Goal: Information Seeking & Learning: Learn about a topic

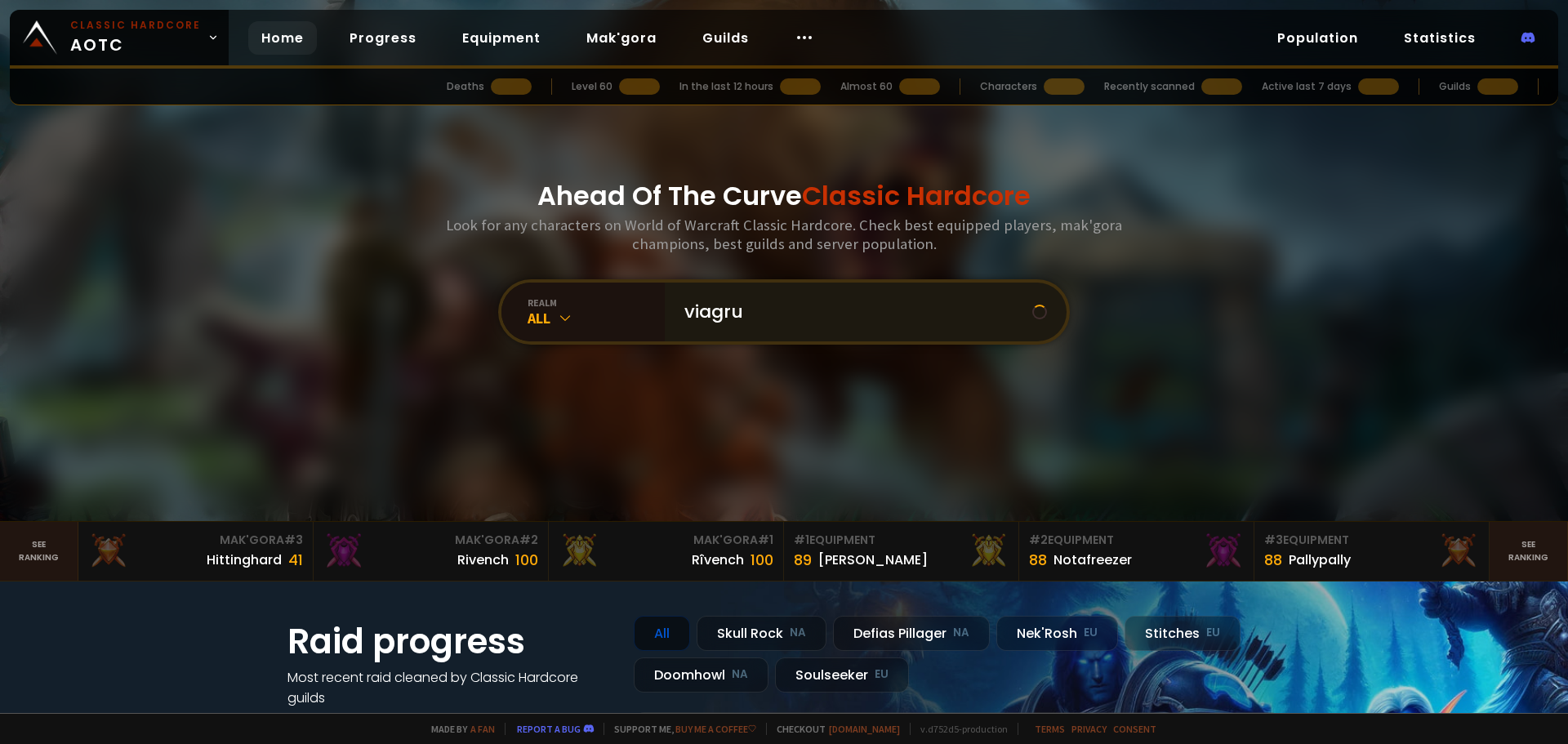
type input "viagruh"
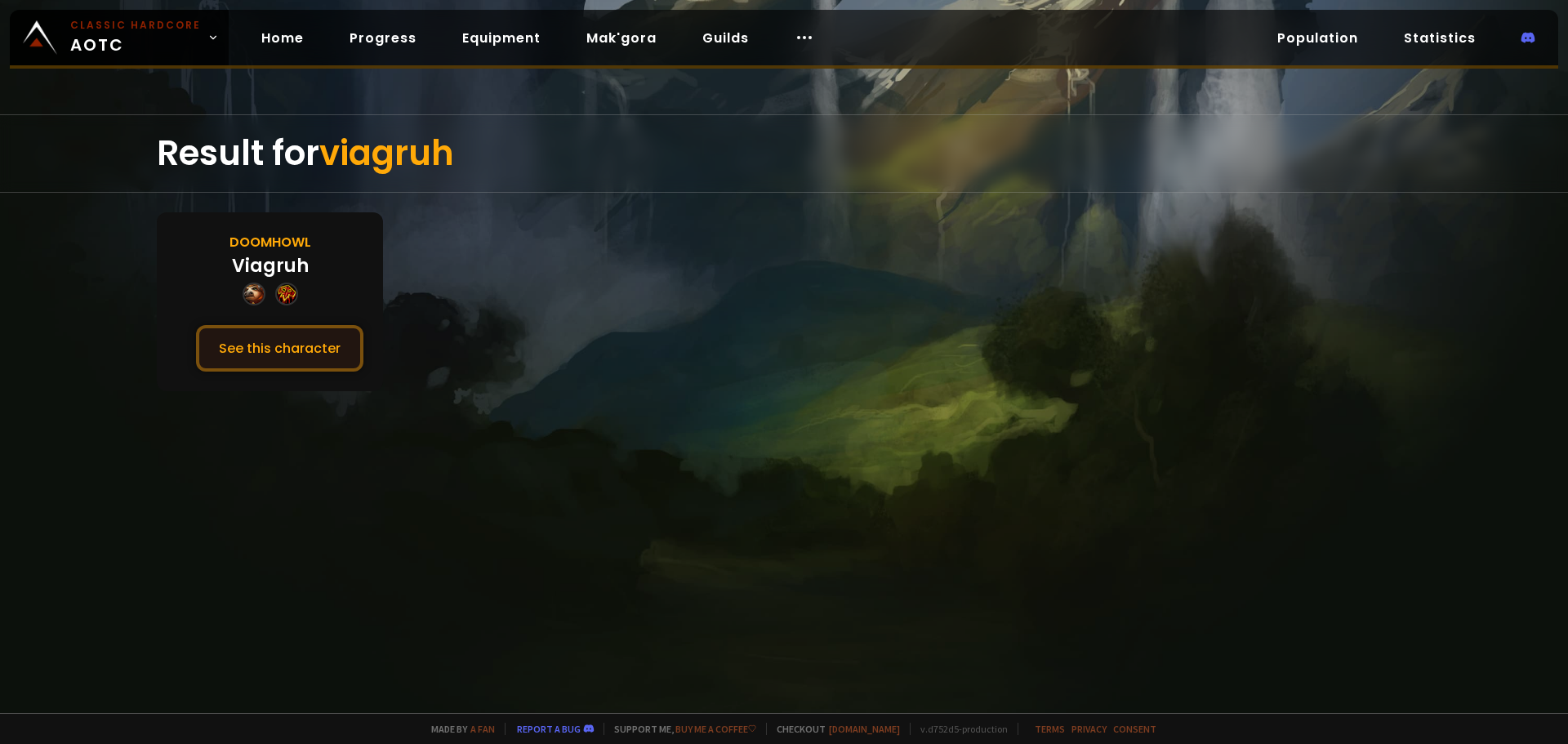
click at [292, 350] on button "See this character" at bounding box center [279, 348] width 167 height 47
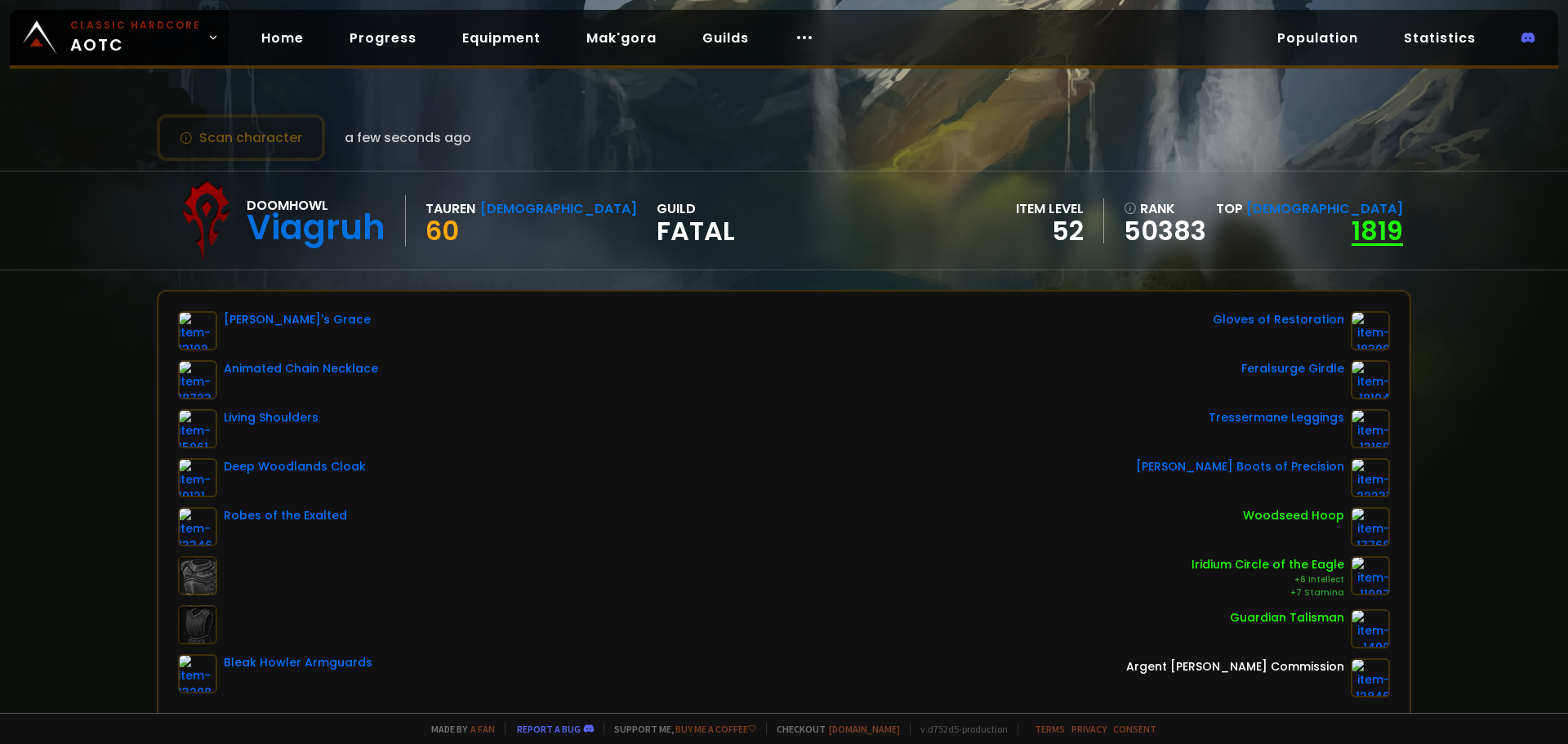
click at [1361, 223] on link "1819" at bounding box center [1378, 230] width 52 height 37
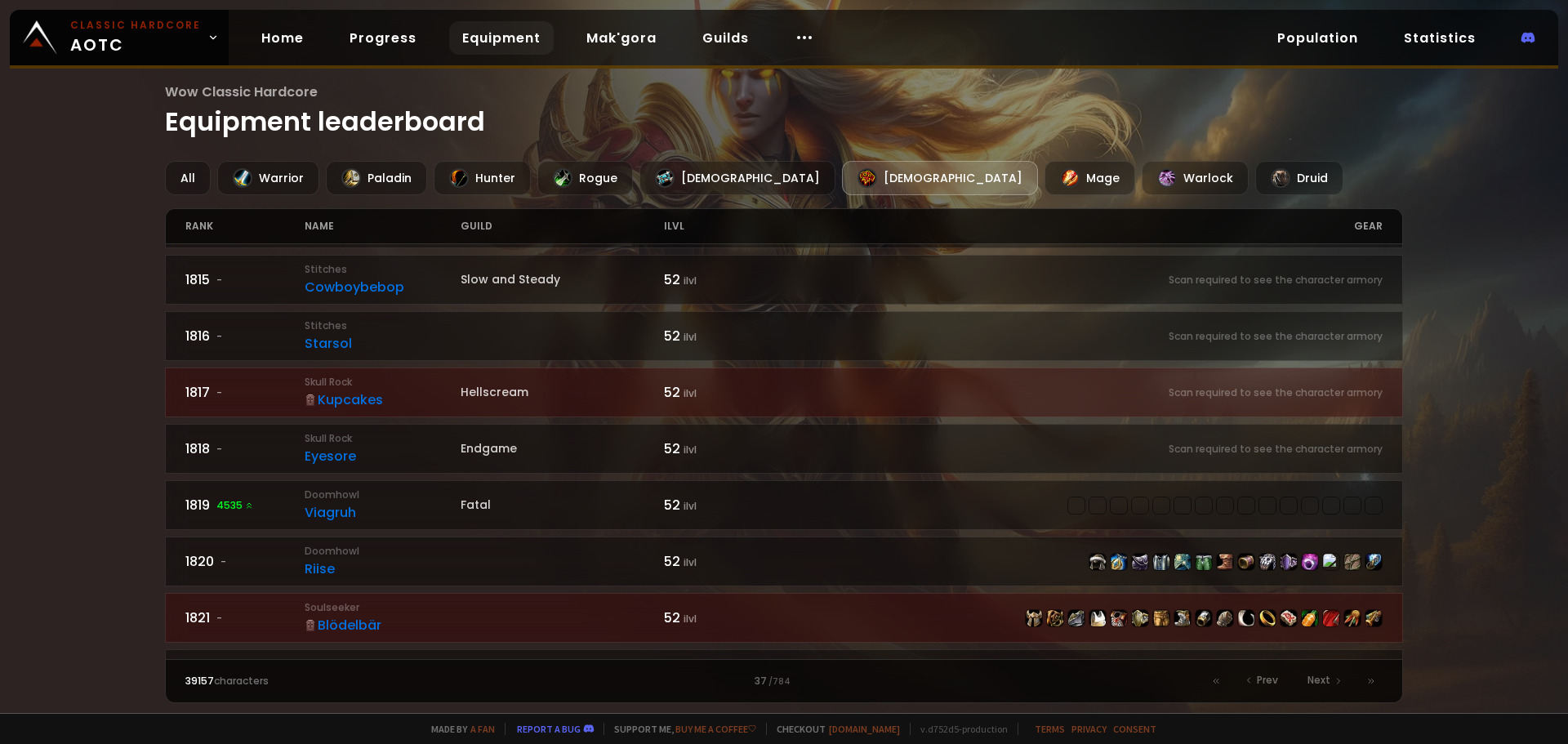
scroll to position [817, 0]
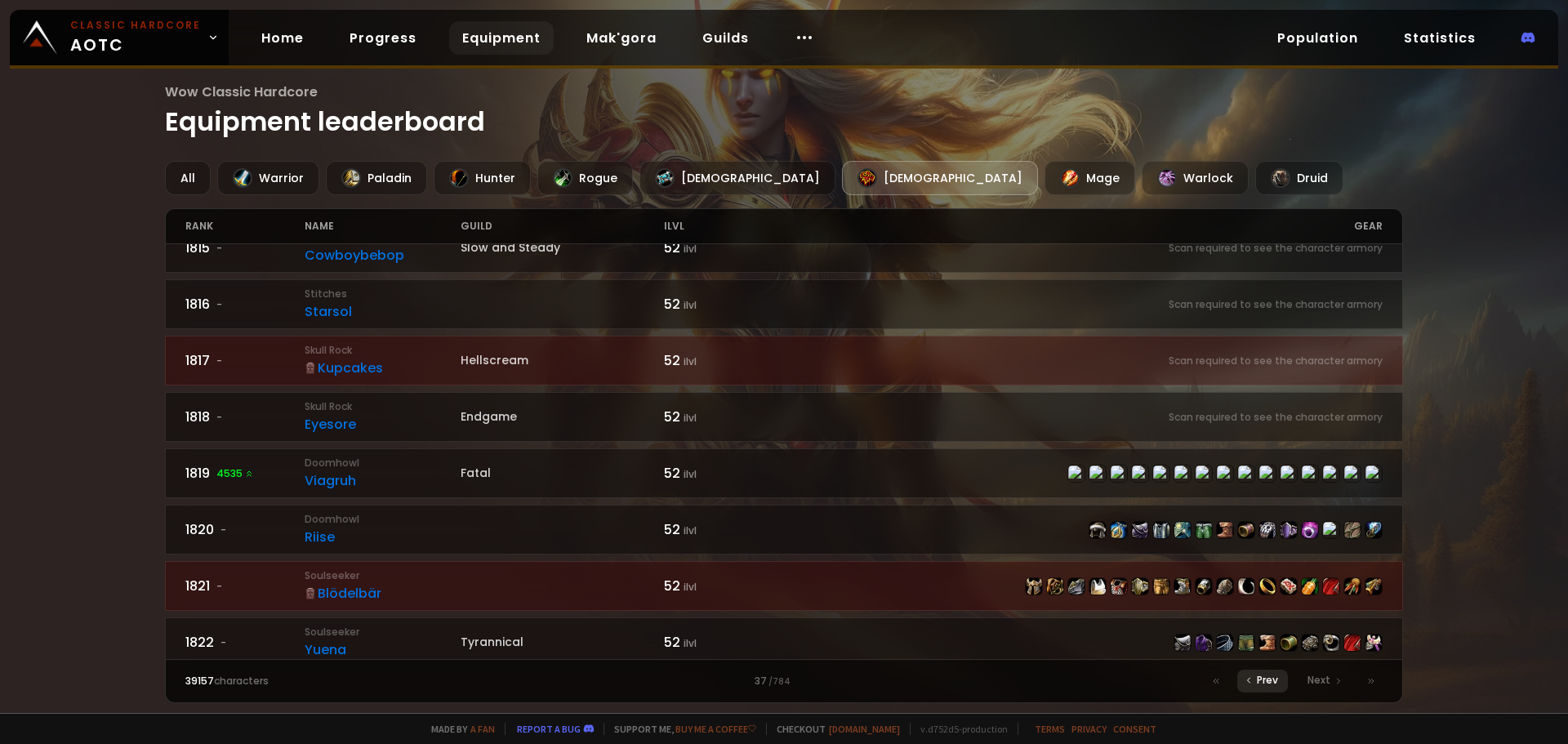
click at [1256, 678] on div "Prev" at bounding box center [1262, 681] width 51 height 23
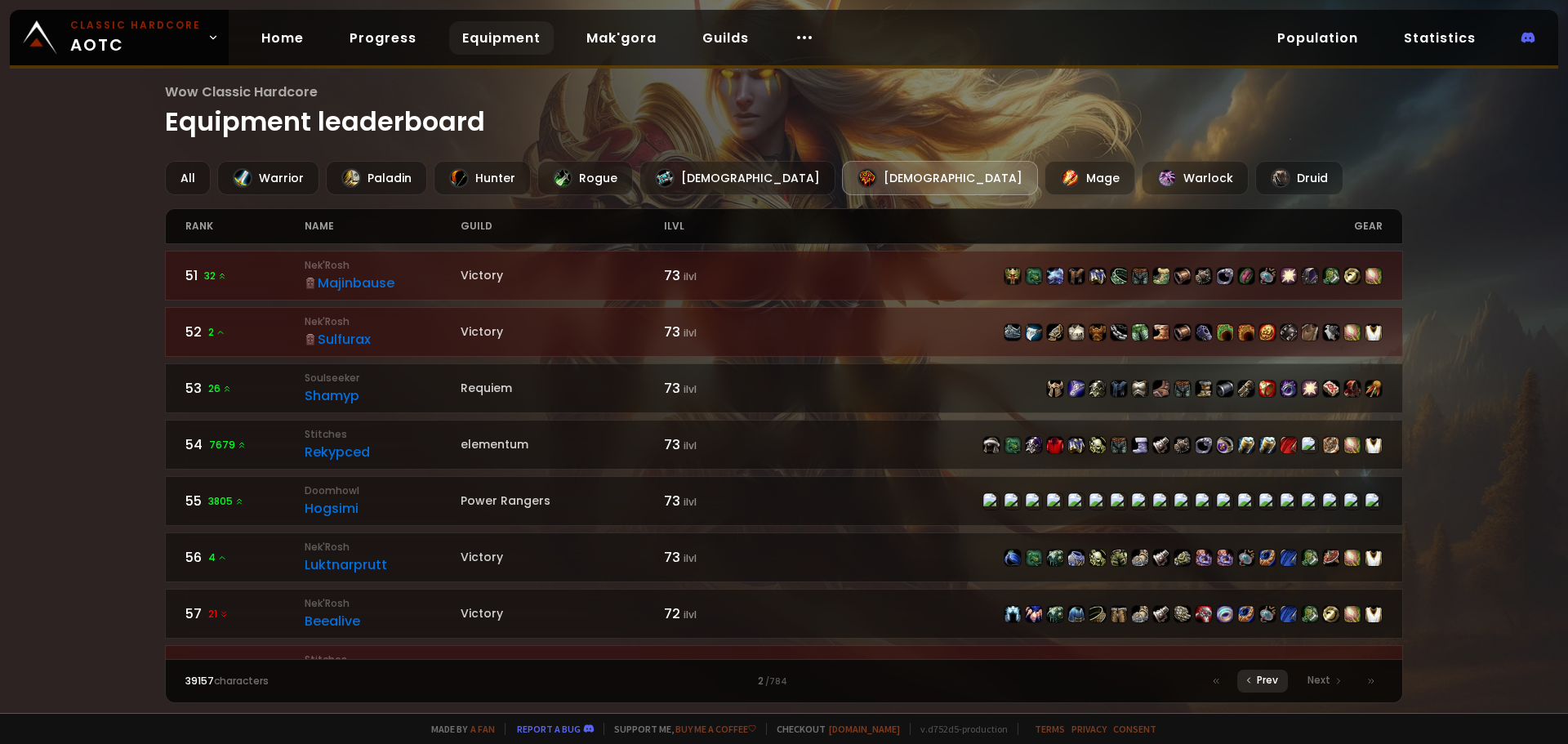
click at [1266, 677] on span "Prev" at bounding box center [1267, 680] width 21 height 15
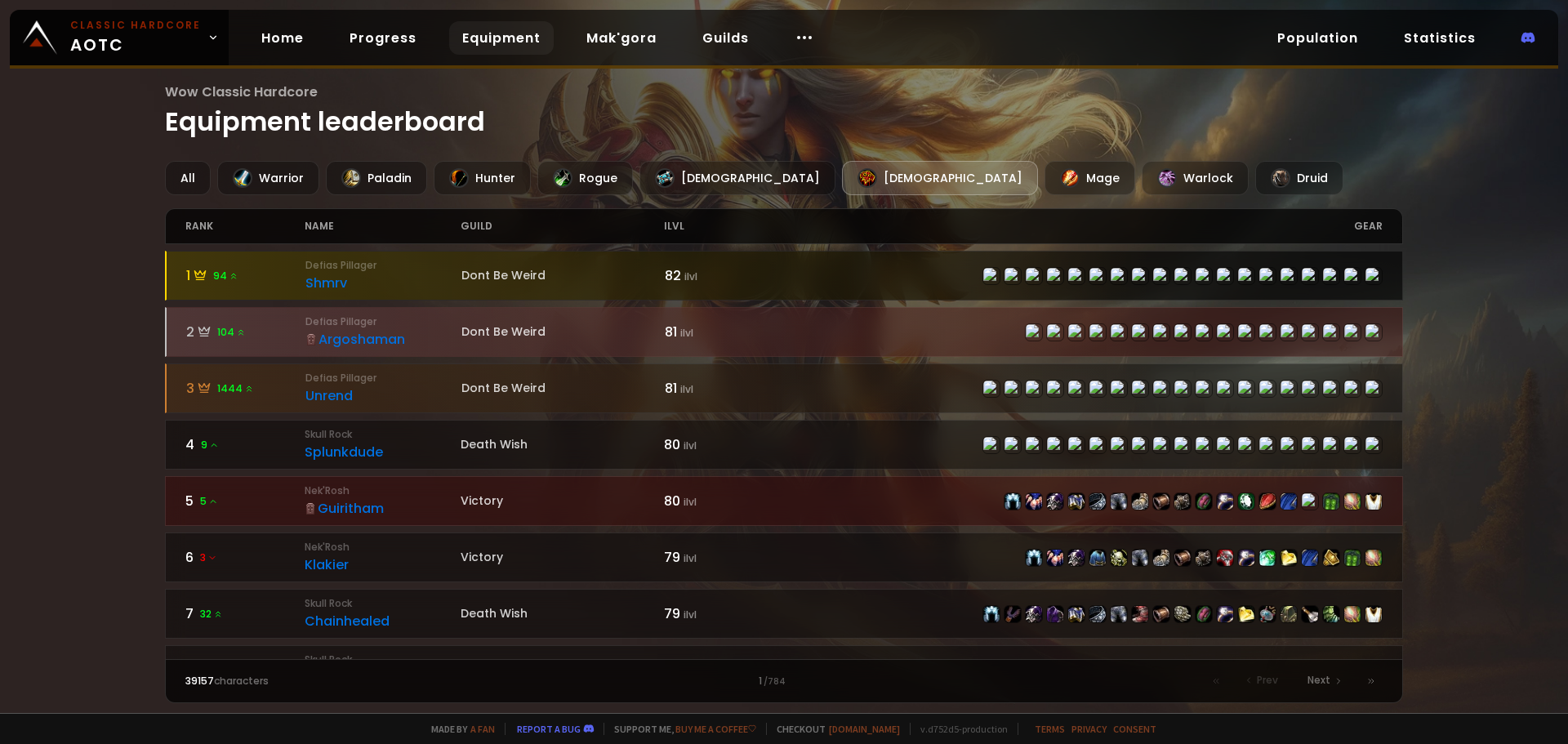
click at [330, 275] on div "Shmrv" at bounding box center [382, 282] width 156 height 21
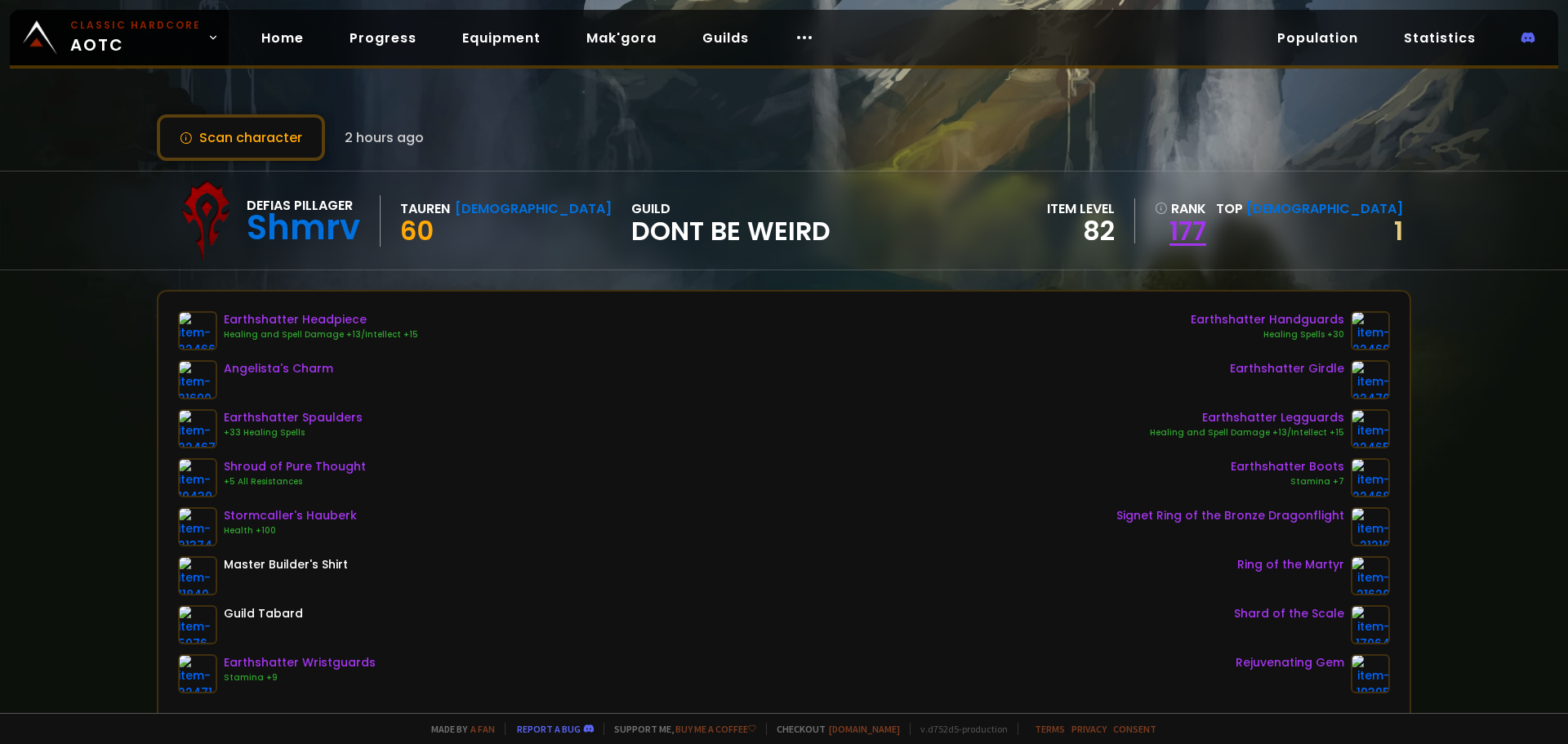
click at [1206, 219] on link "177" at bounding box center [1181, 231] width 52 height 25
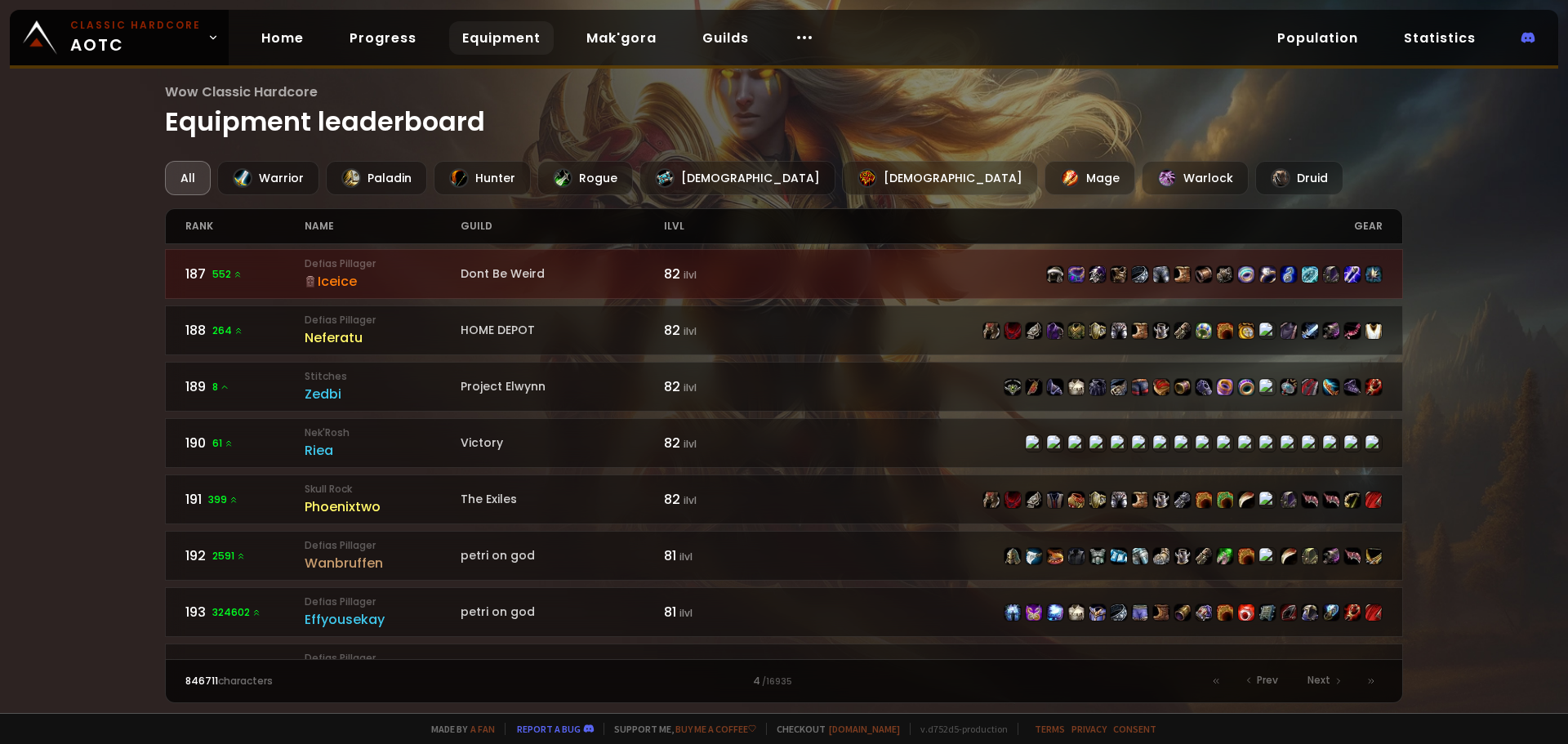
scroll to position [2044, 0]
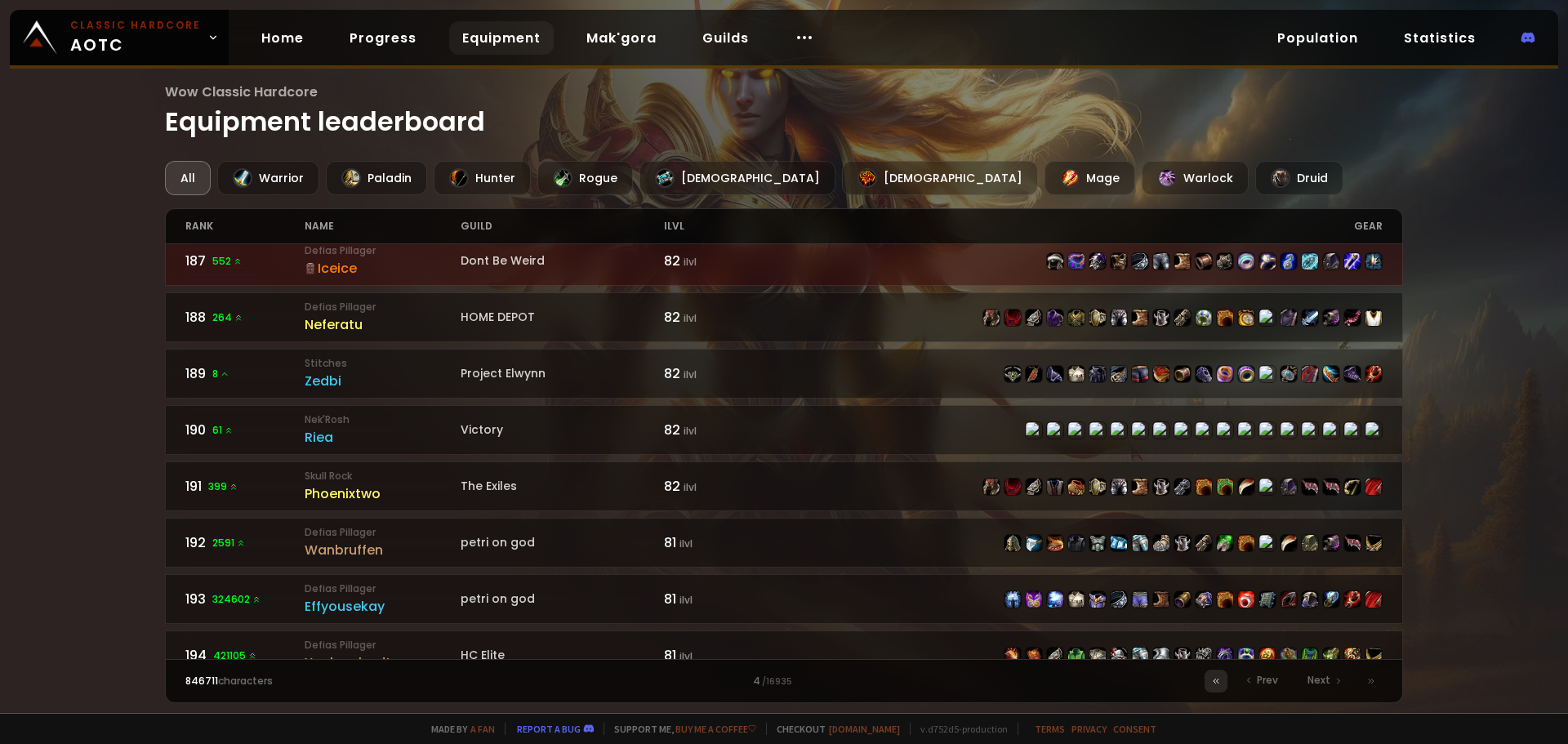
click at [1214, 678] on icon at bounding box center [1216, 682] width 10 height 10
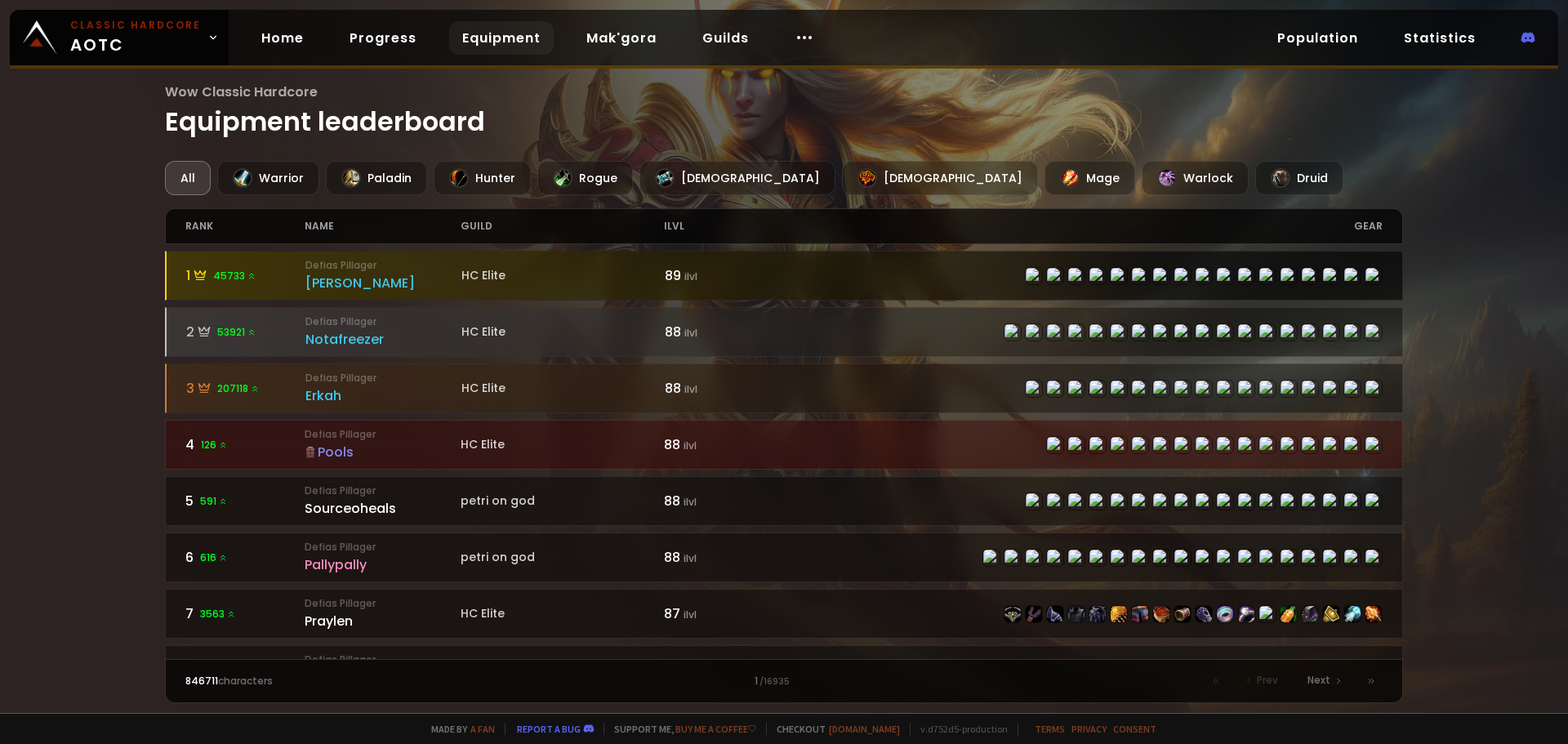
click at [343, 280] on div "[PERSON_NAME]" at bounding box center [382, 282] width 156 height 21
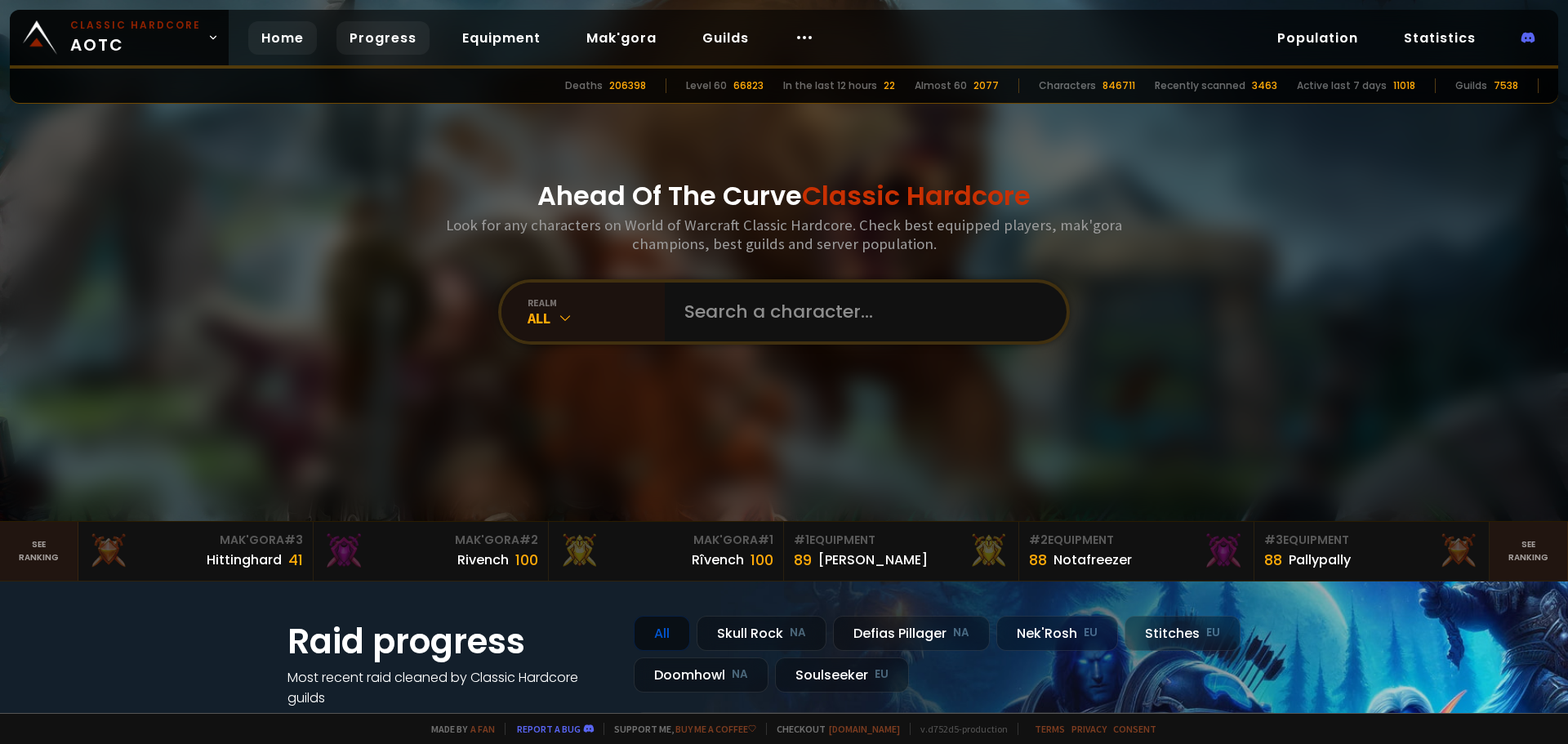
click at [399, 36] on link "Progress" at bounding box center [383, 38] width 93 height 34
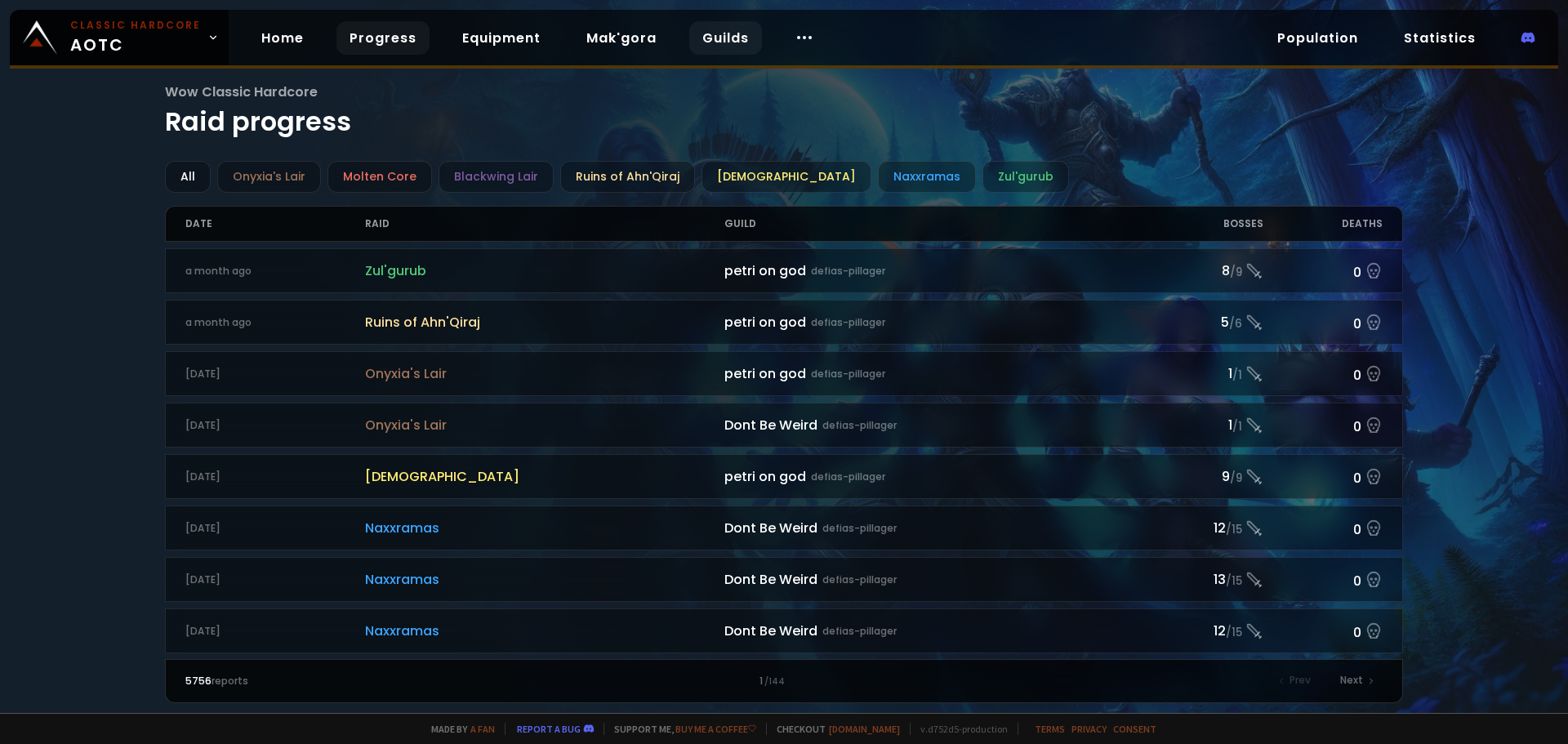
click at [715, 35] on link "Guilds" at bounding box center [725, 38] width 72 height 34
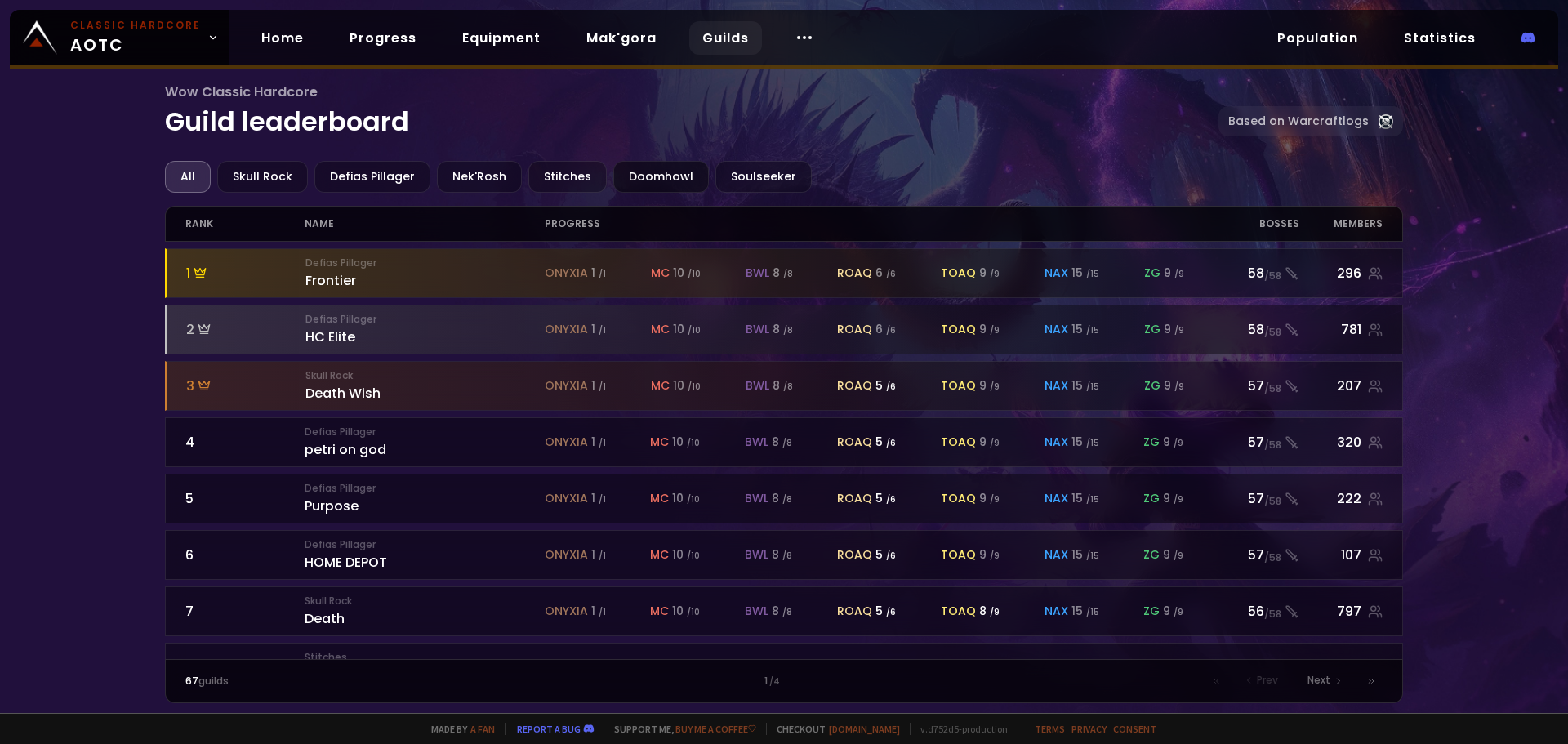
click at [658, 165] on div "Doomhowl" at bounding box center [661, 176] width 95 height 32
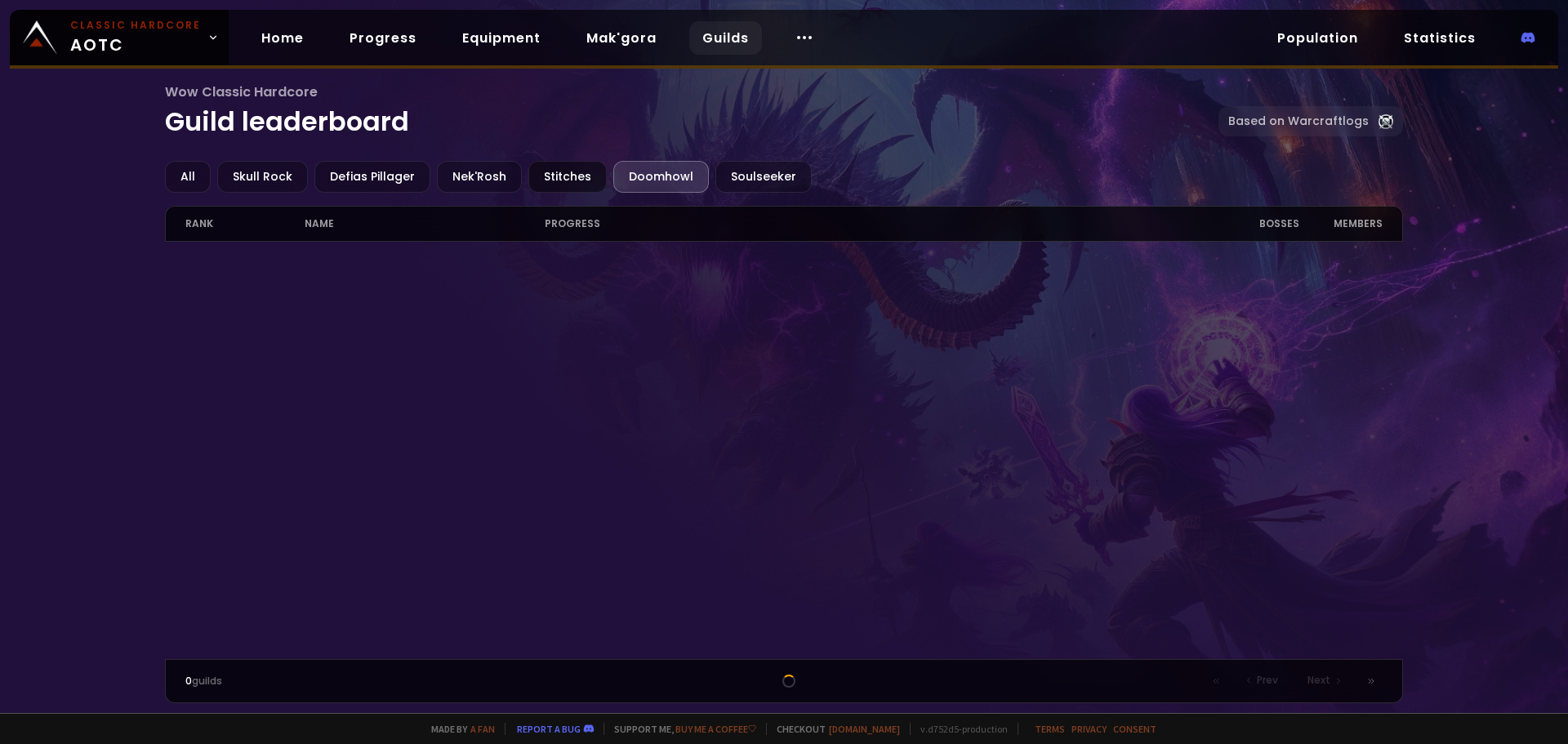
click at [554, 188] on div "Stitches" at bounding box center [568, 176] width 78 height 32
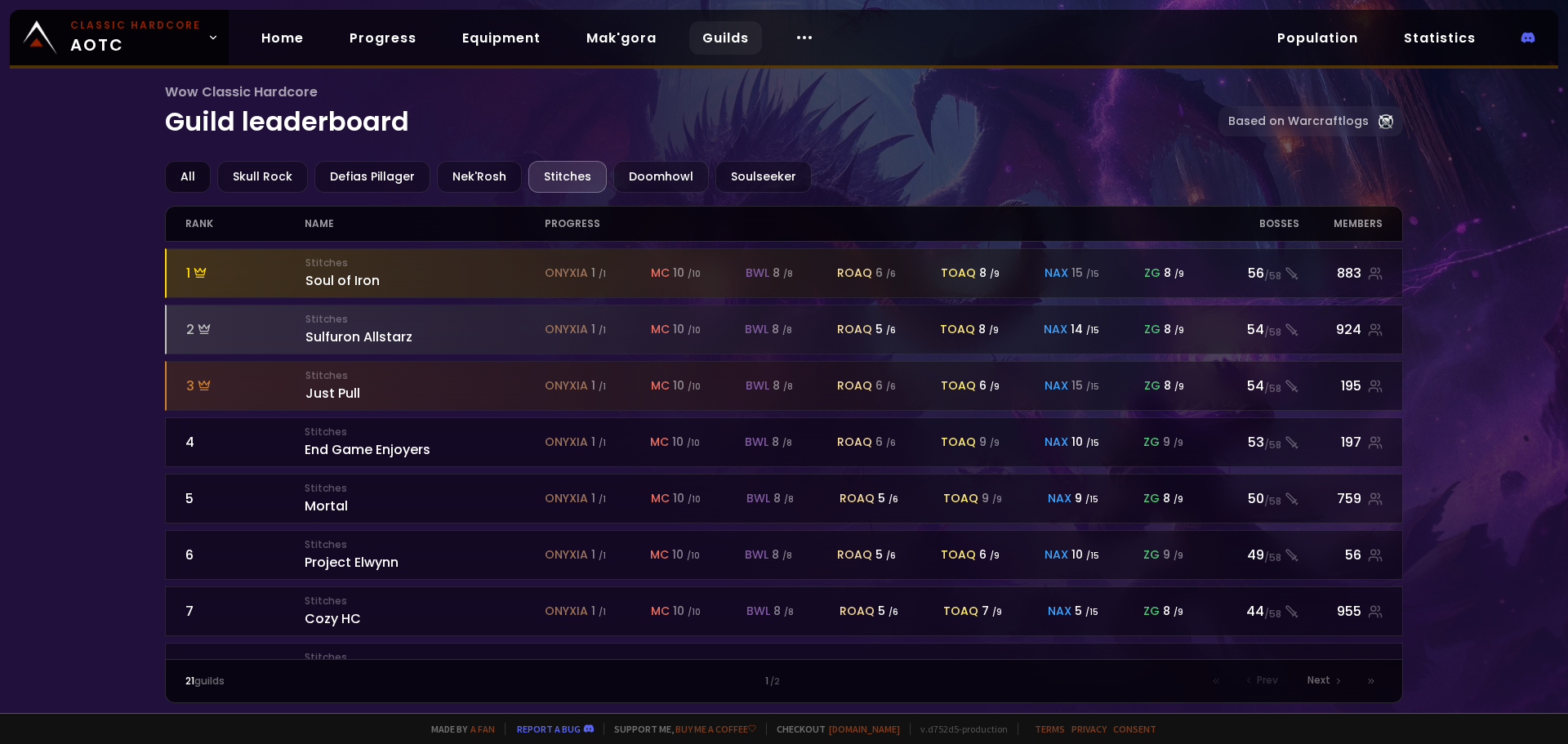
click at [171, 168] on div "All" at bounding box center [188, 176] width 46 height 32
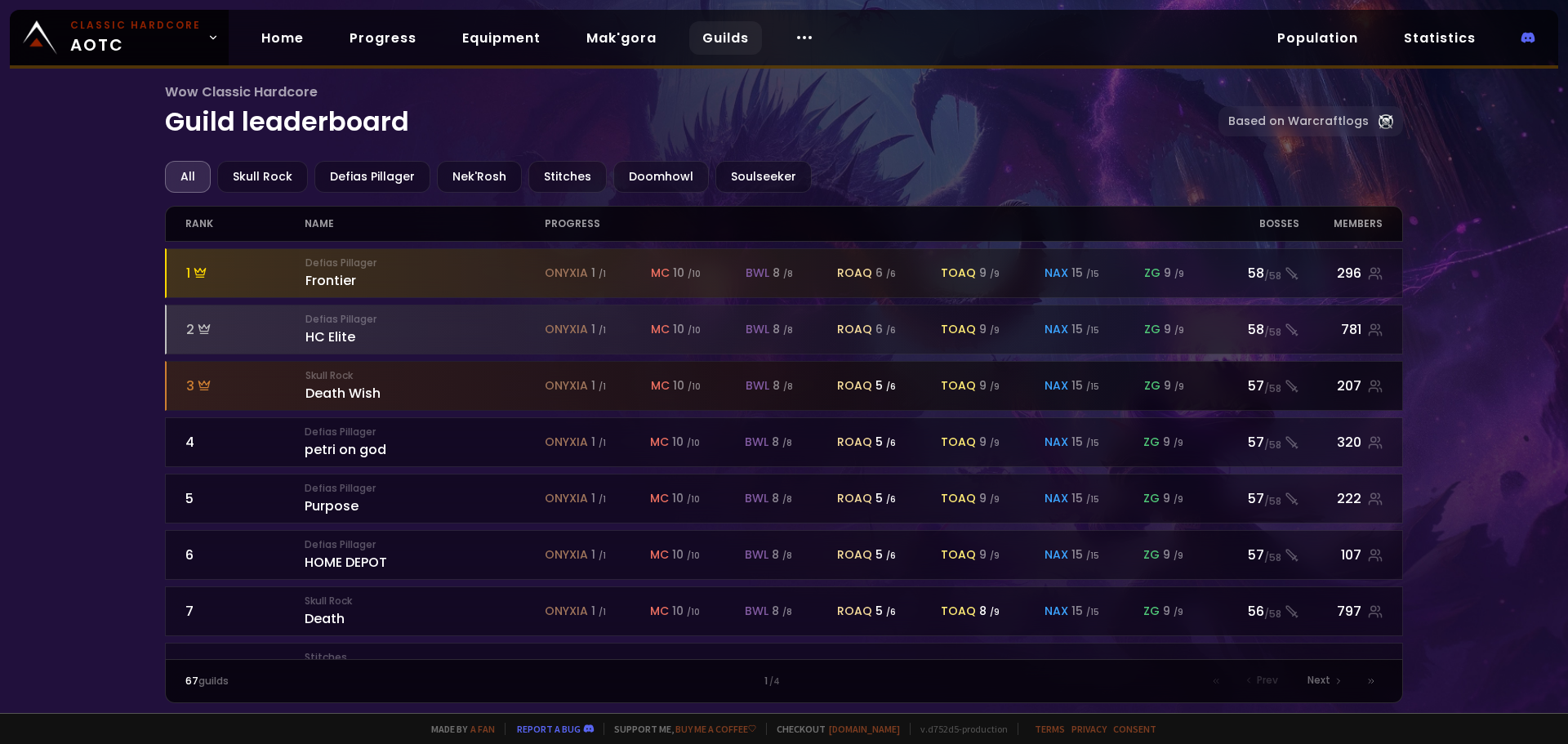
click at [371, 394] on div "Skull Rock Death Wish" at bounding box center [425, 385] width 240 height 35
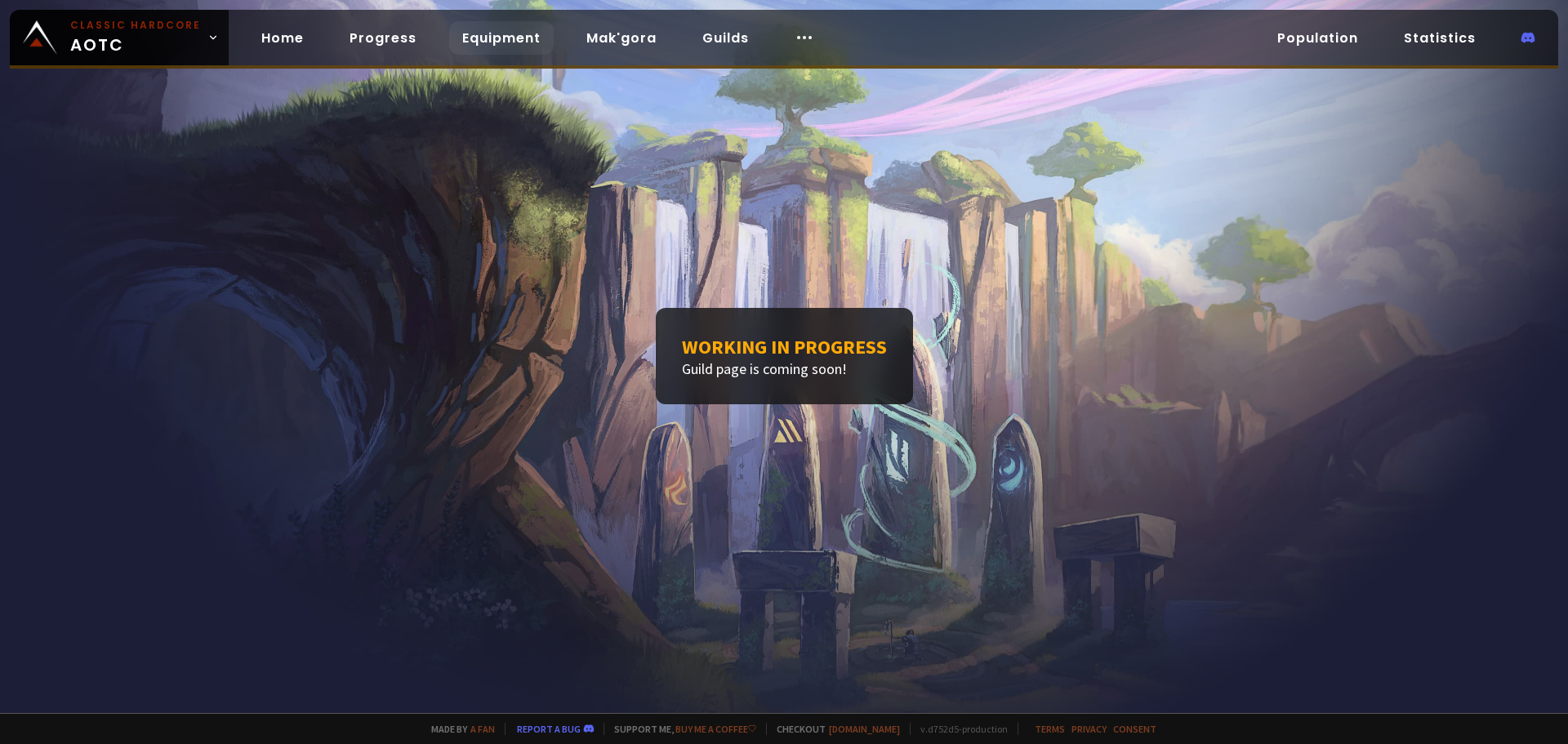
click at [514, 42] on link "Equipment" at bounding box center [502, 38] width 105 height 34
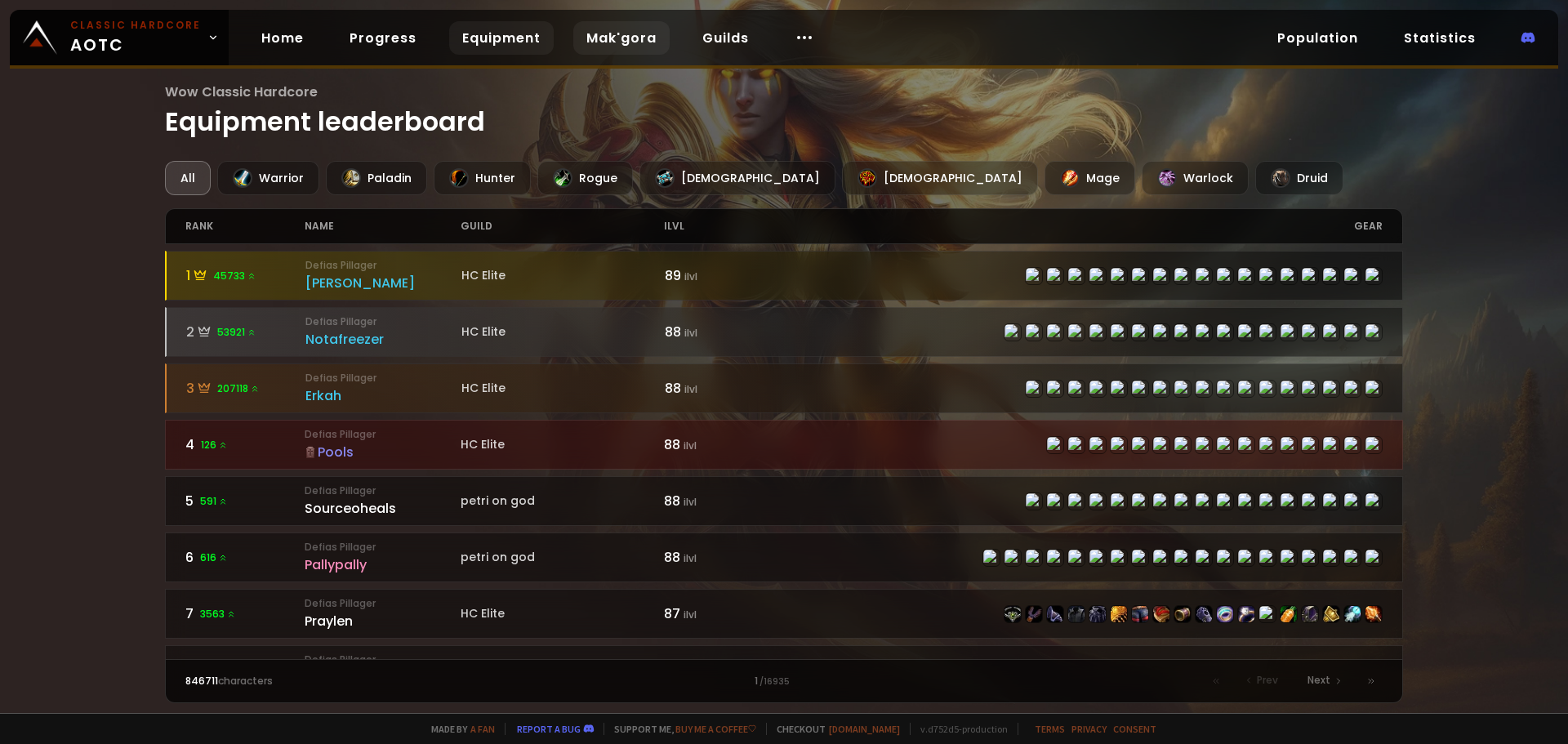
click at [626, 31] on link "Mak'gora" at bounding box center [621, 38] width 96 height 34
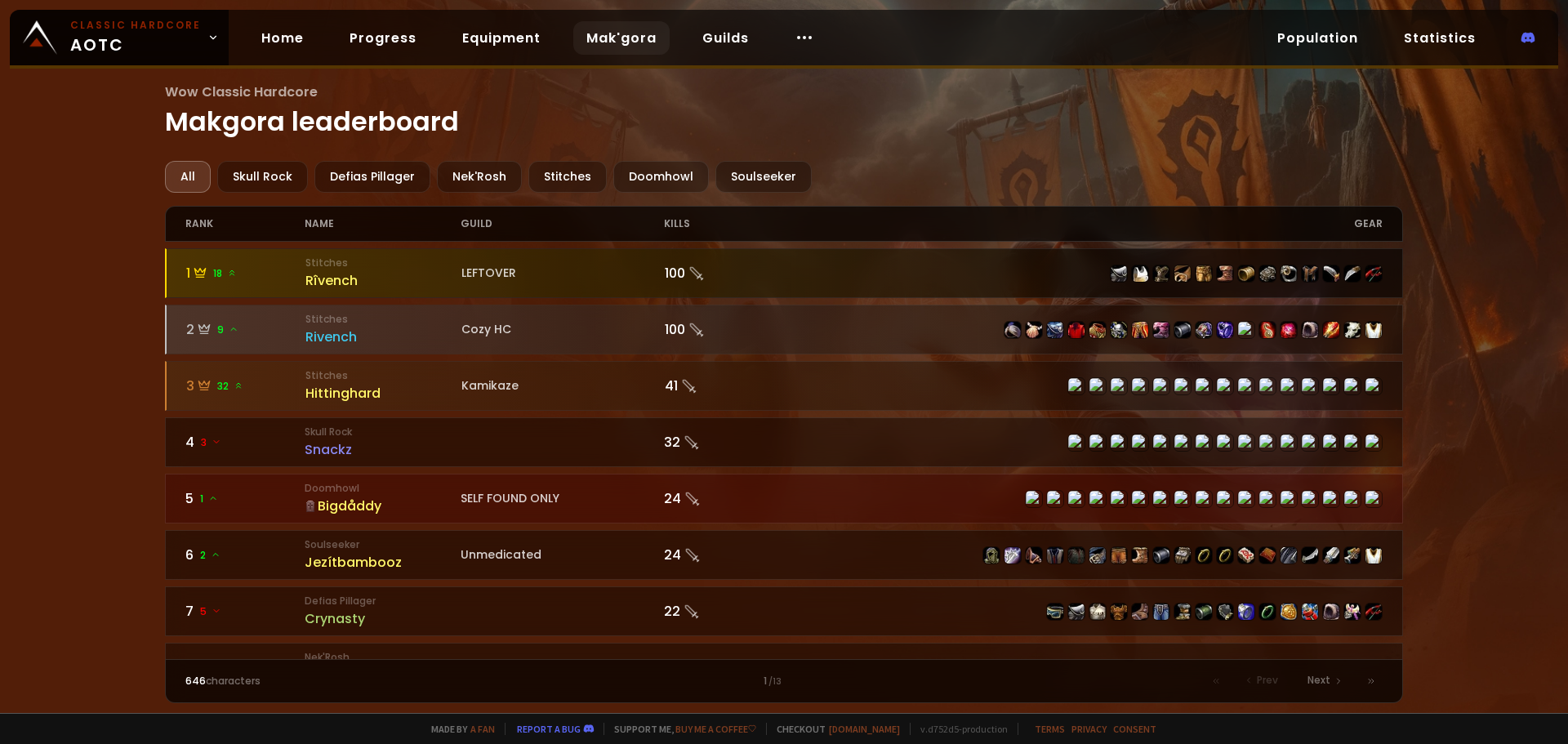
click at [324, 279] on div "Rîvench" at bounding box center [382, 280] width 156 height 21
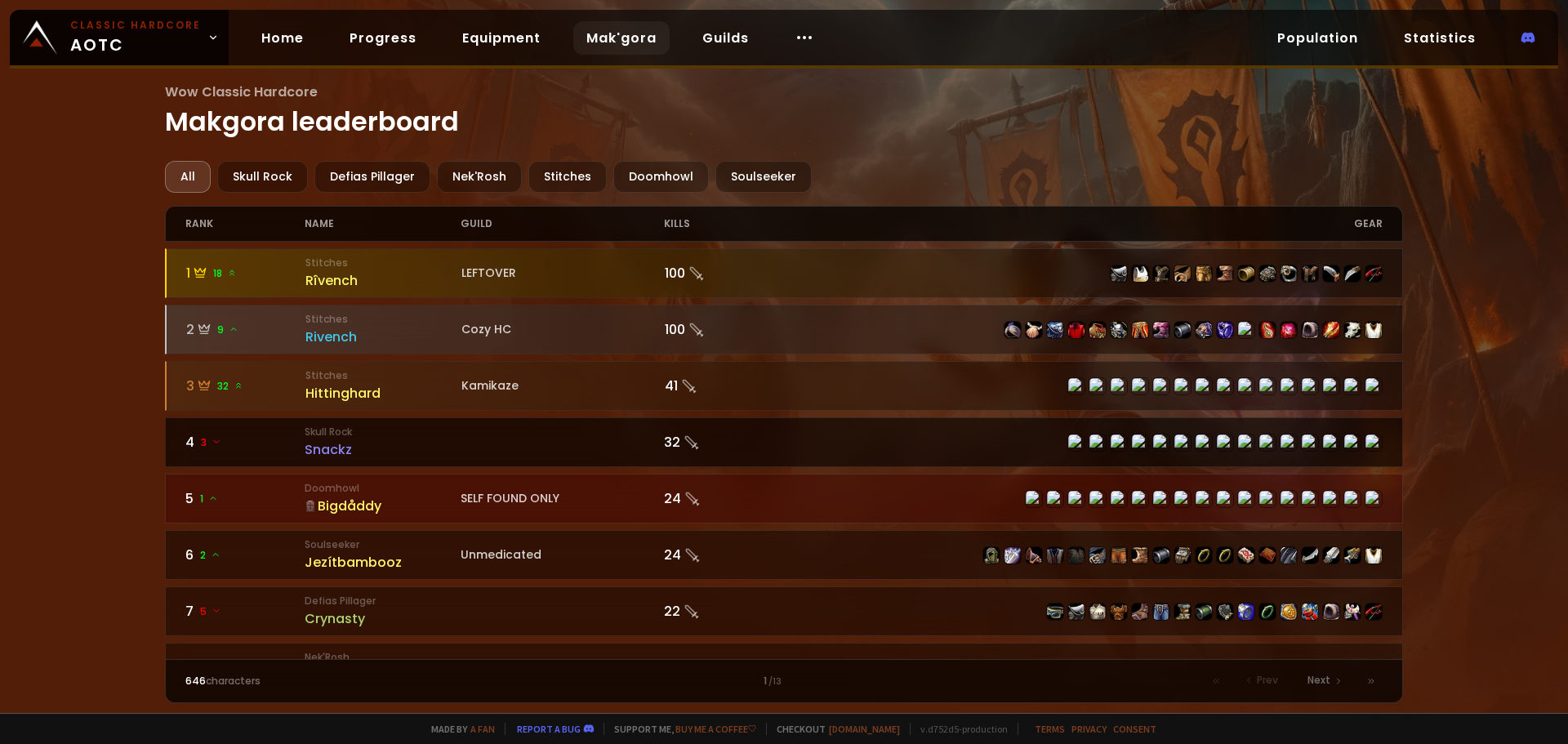
click at [420, 433] on small "Skull Rock" at bounding box center [382, 432] width 156 height 15
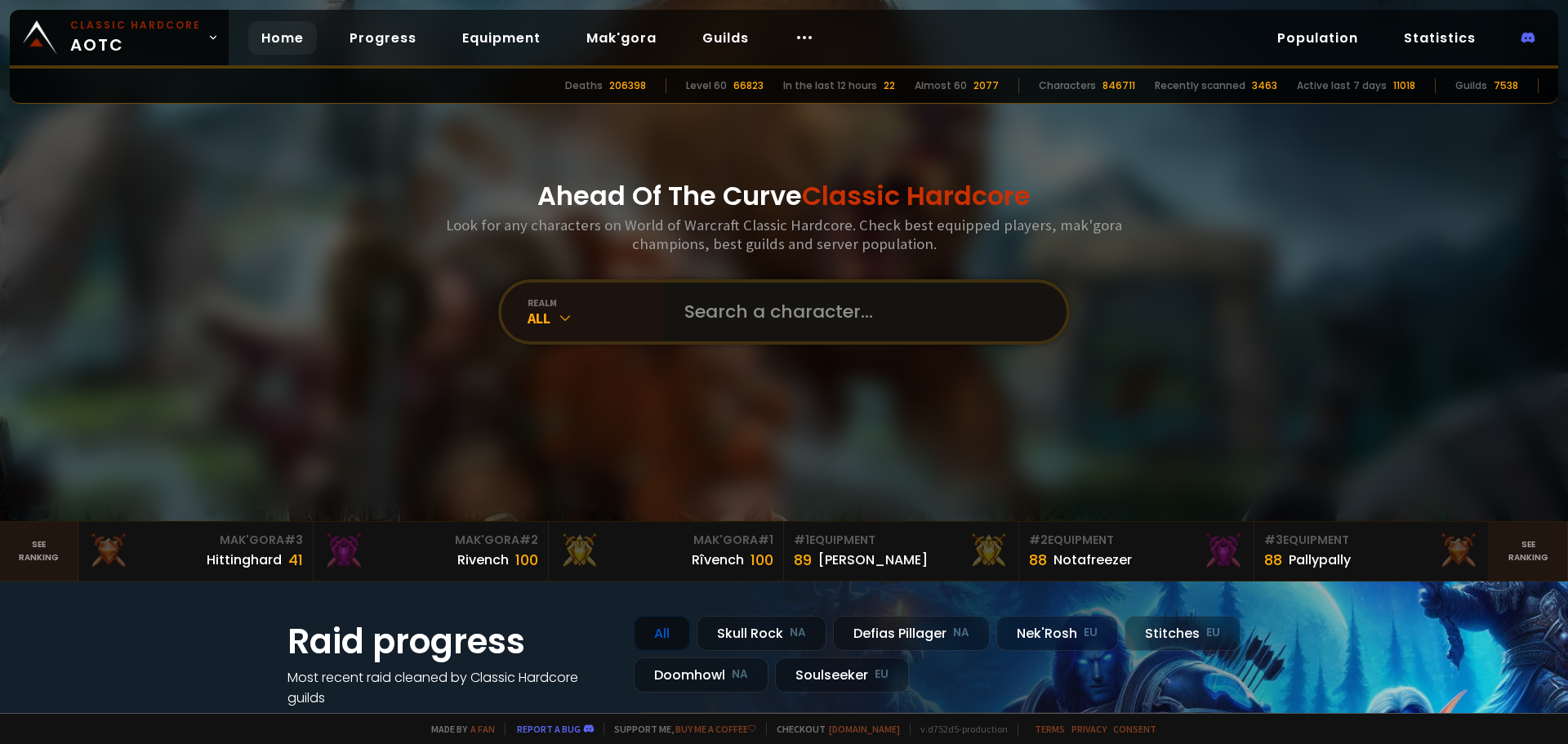
click at [700, 291] on input "text" at bounding box center [861, 311] width 372 height 58
type input "superfun"
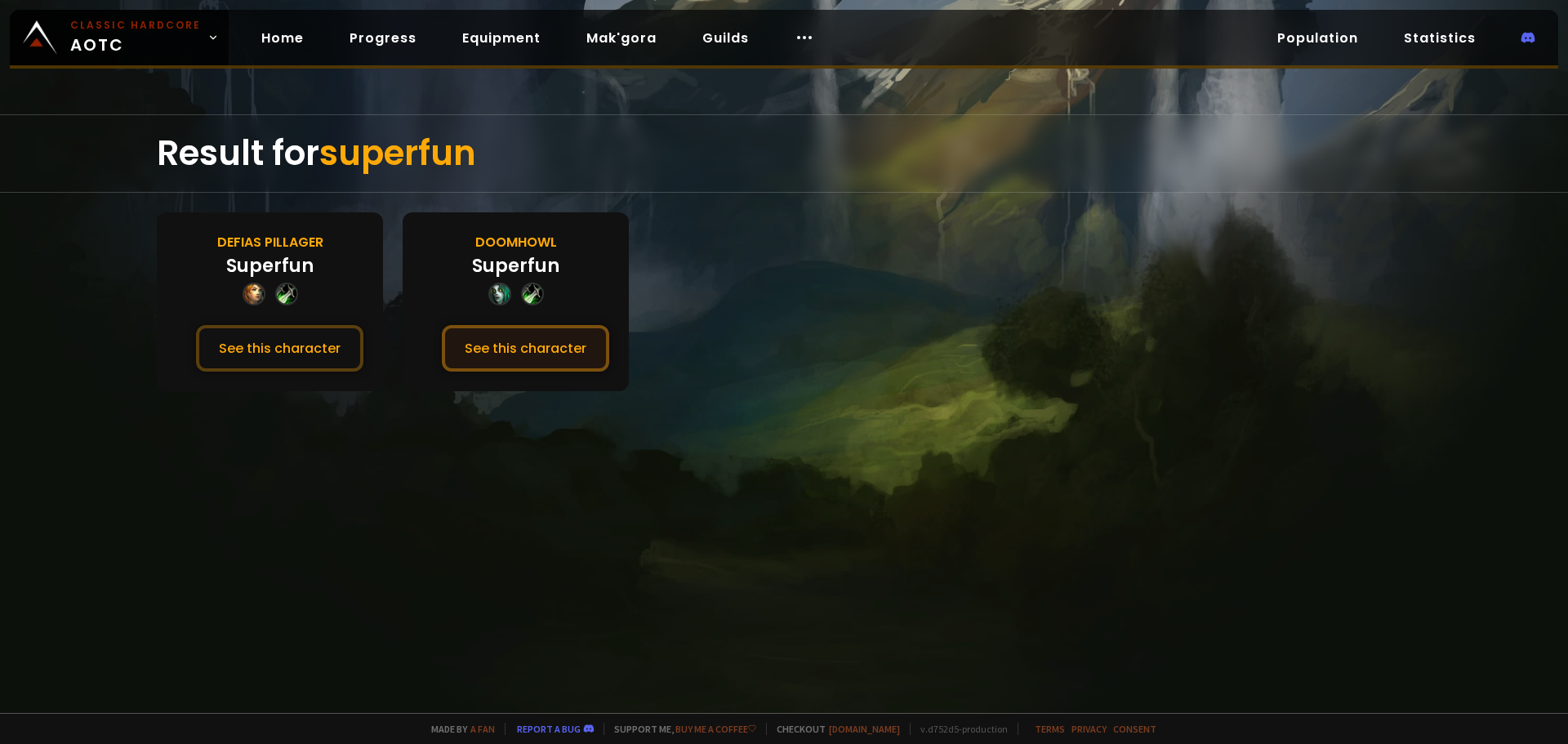
click at [495, 347] on button "See this character" at bounding box center [525, 348] width 167 height 47
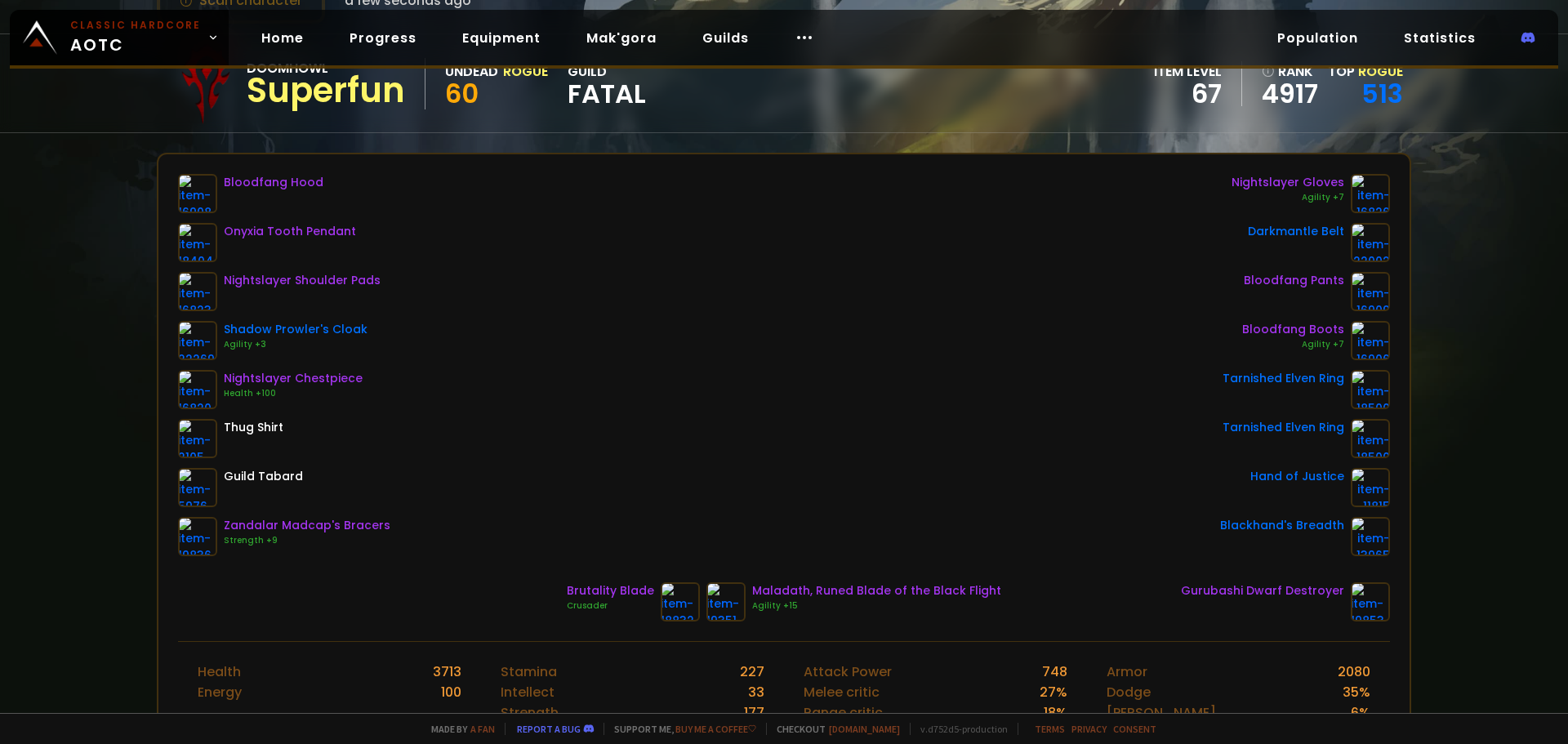
scroll to position [163, 0]
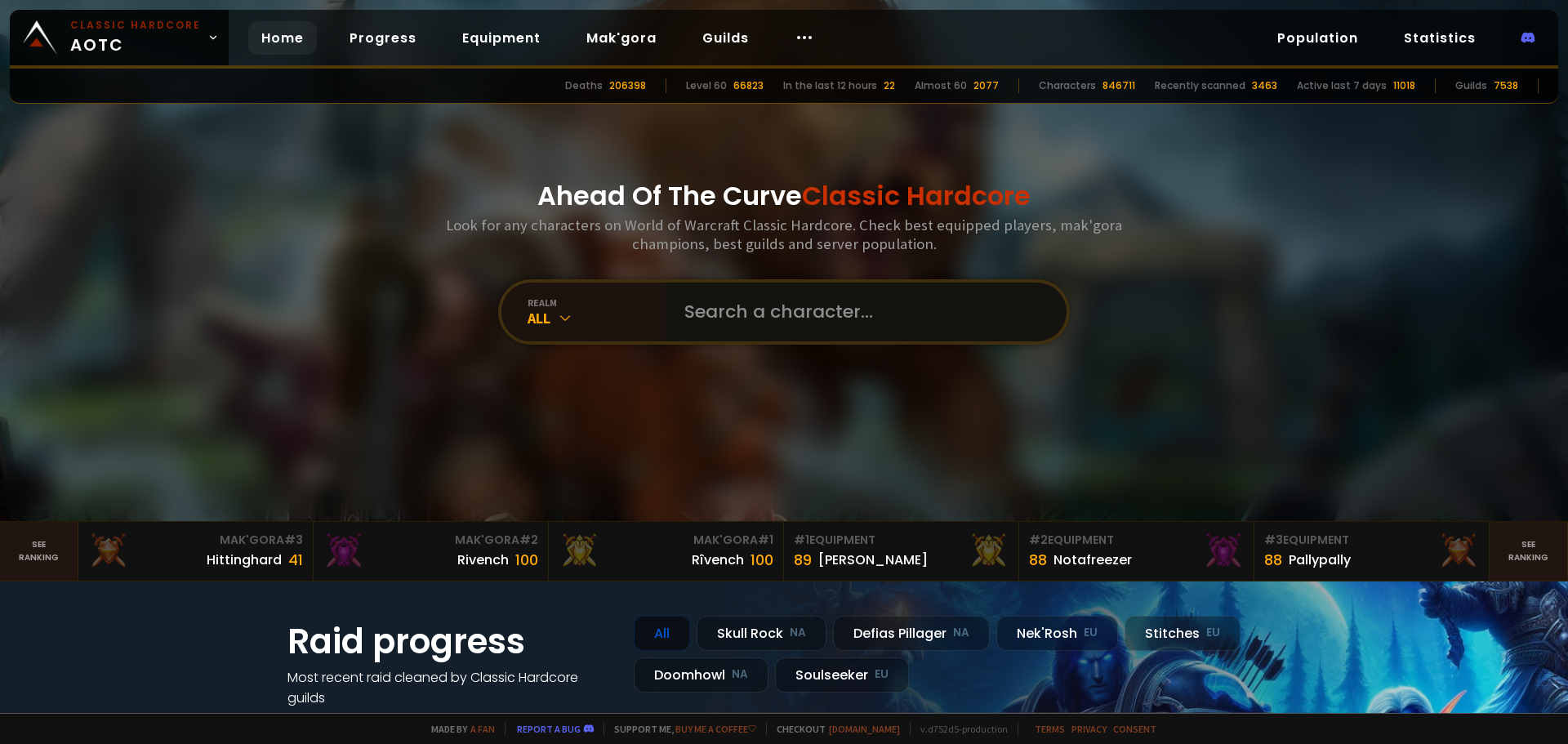
click at [836, 314] on input "text" at bounding box center [861, 311] width 372 height 58
type input "catduck"
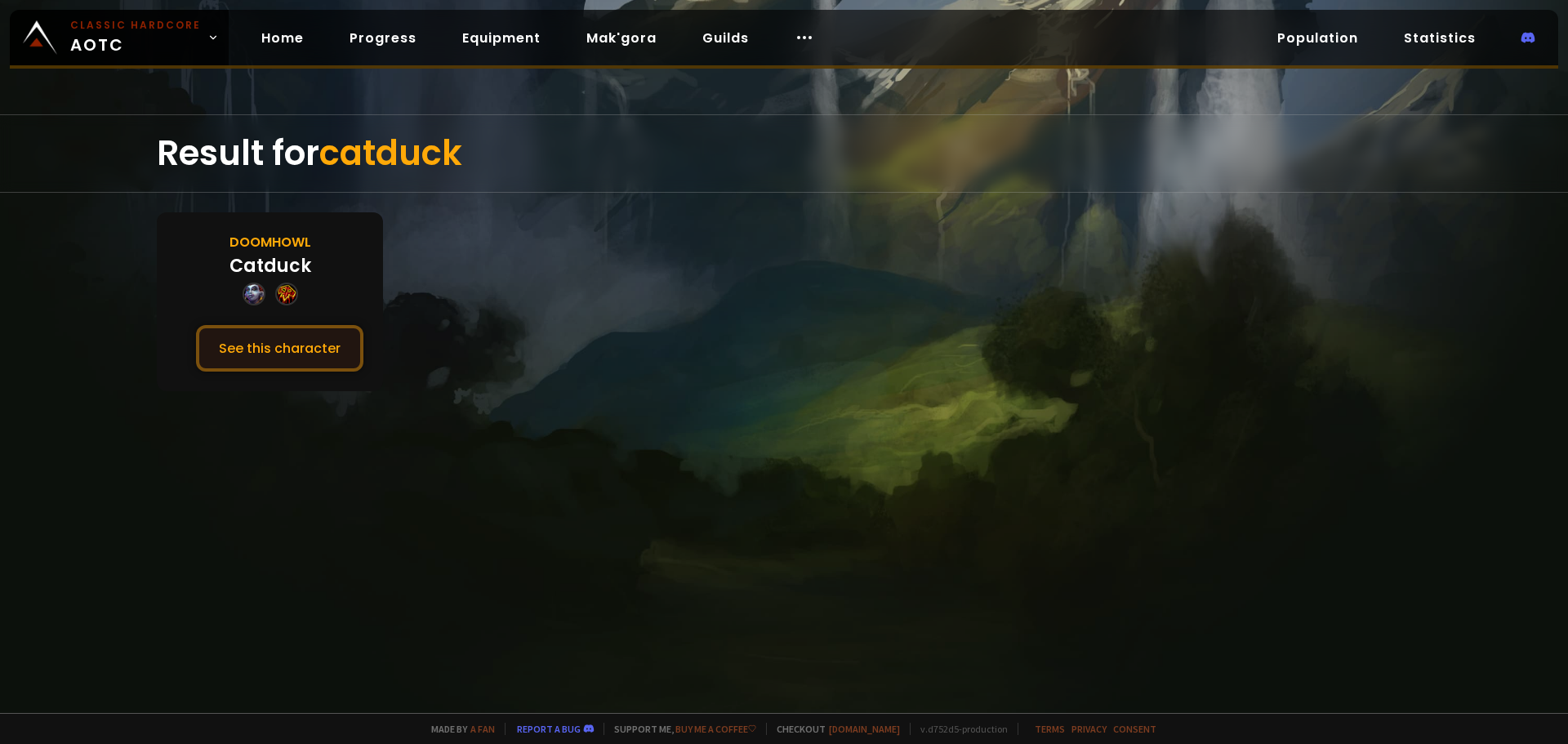
click at [319, 345] on button "See this character" at bounding box center [279, 348] width 167 height 47
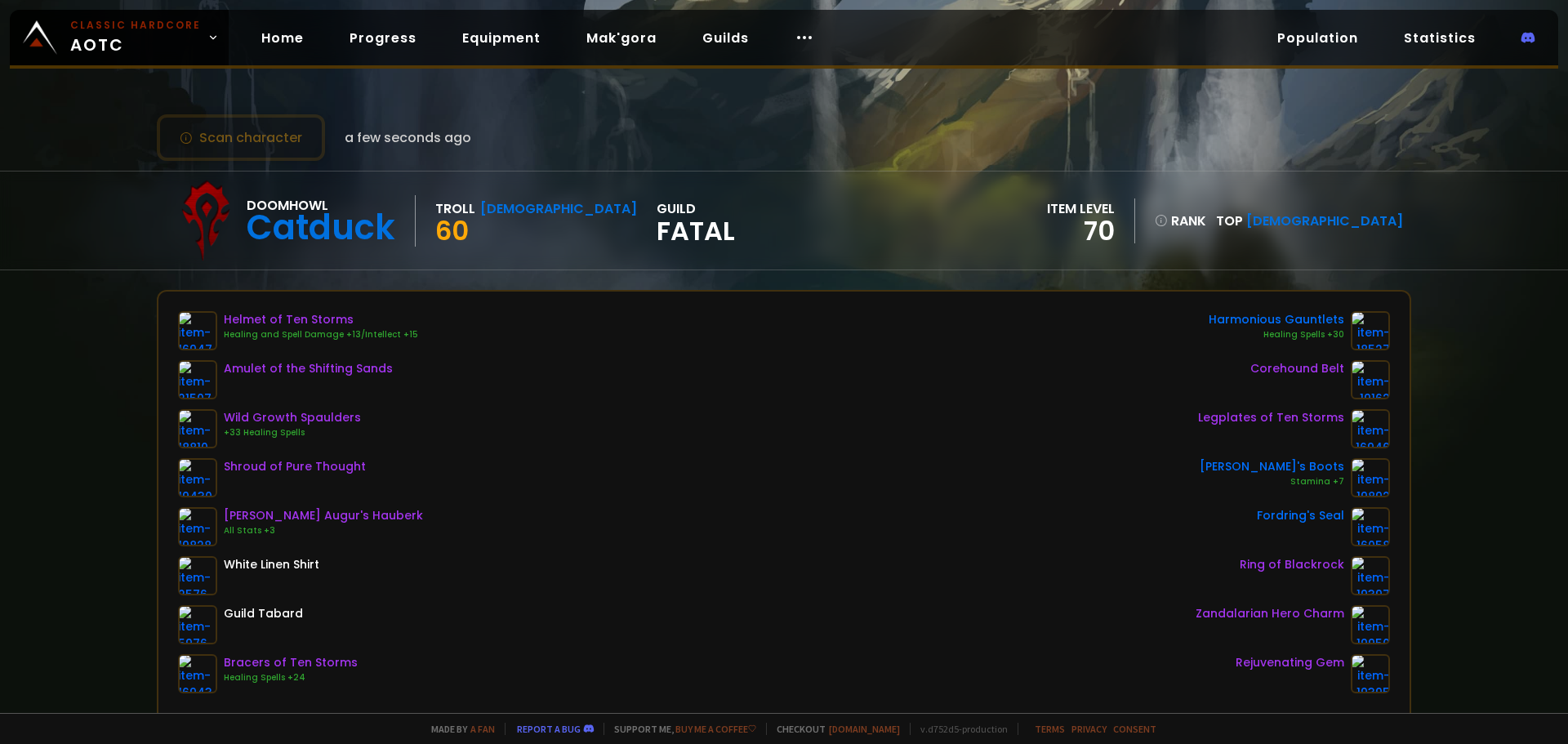
scroll to position [81, 0]
